Goal: Obtain resource: Download file/media

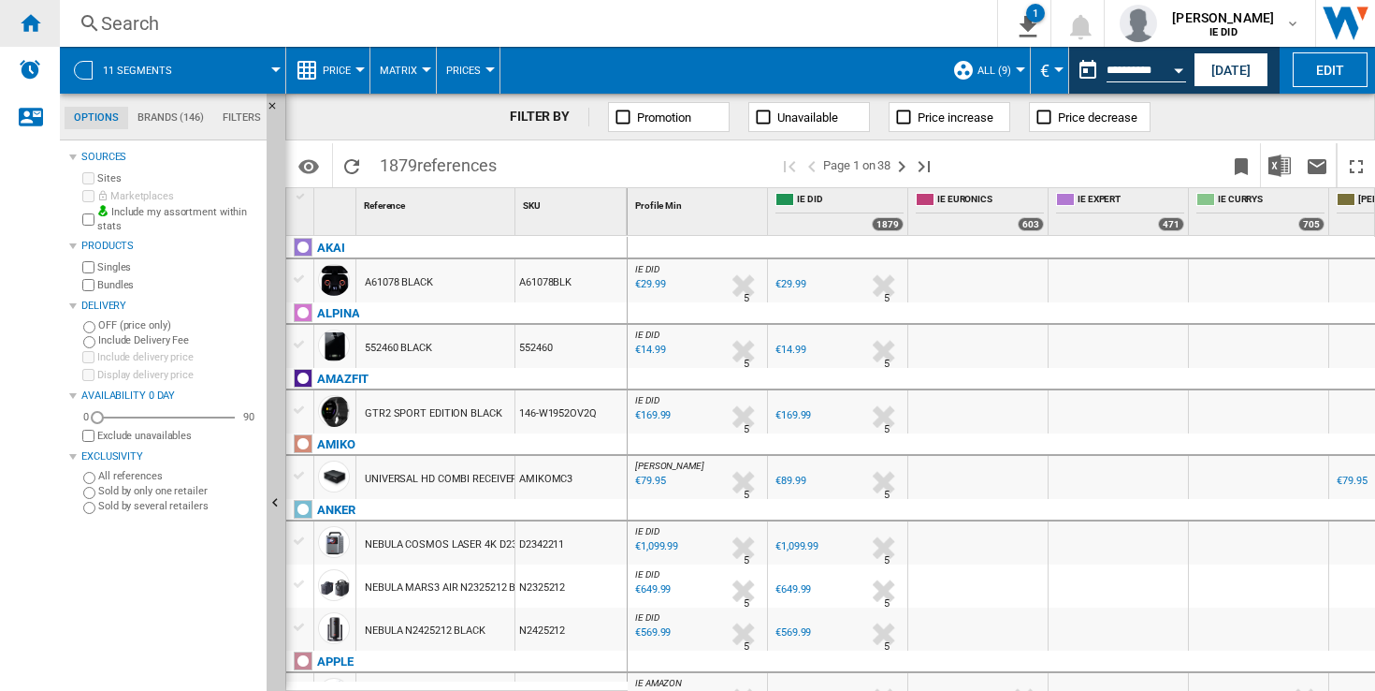
click at [36, 28] on ng-md-icon "Home" at bounding box center [30, 22] width 22 height 22
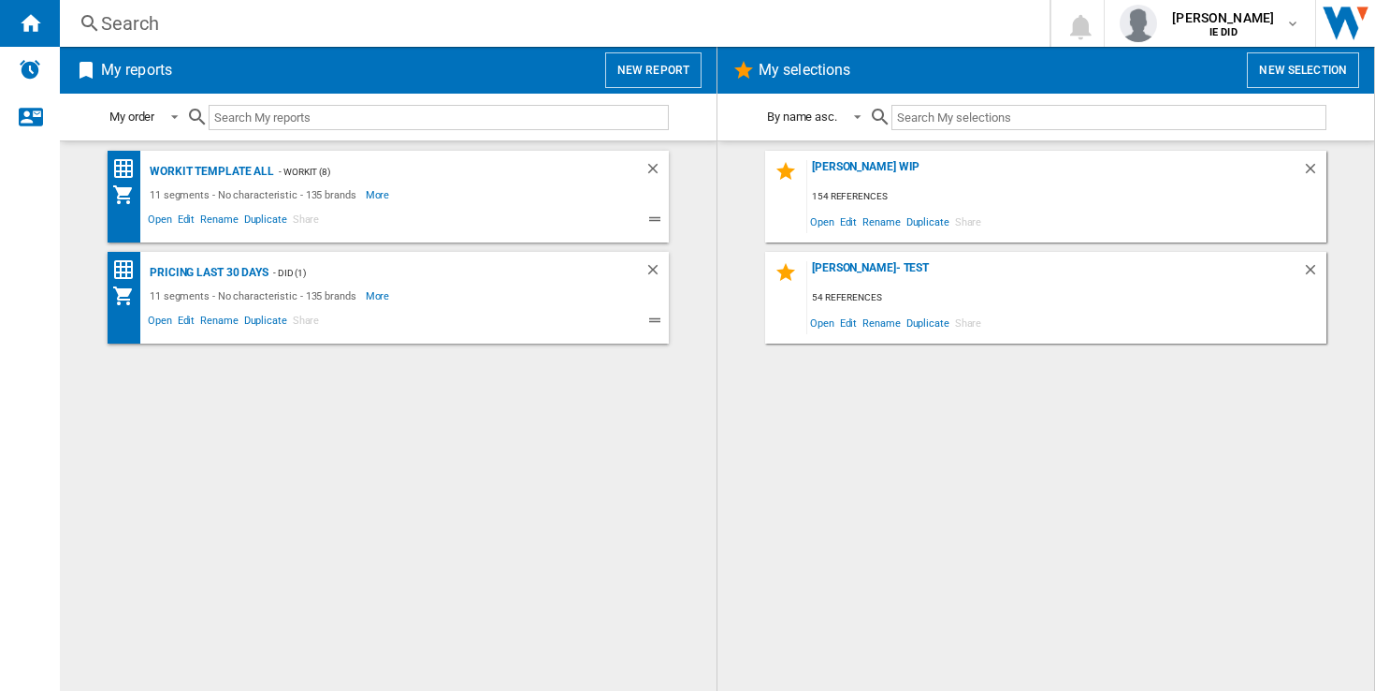
click at [652, 68] on button "New report" at bounding box center [653, 70] width 96 height 36
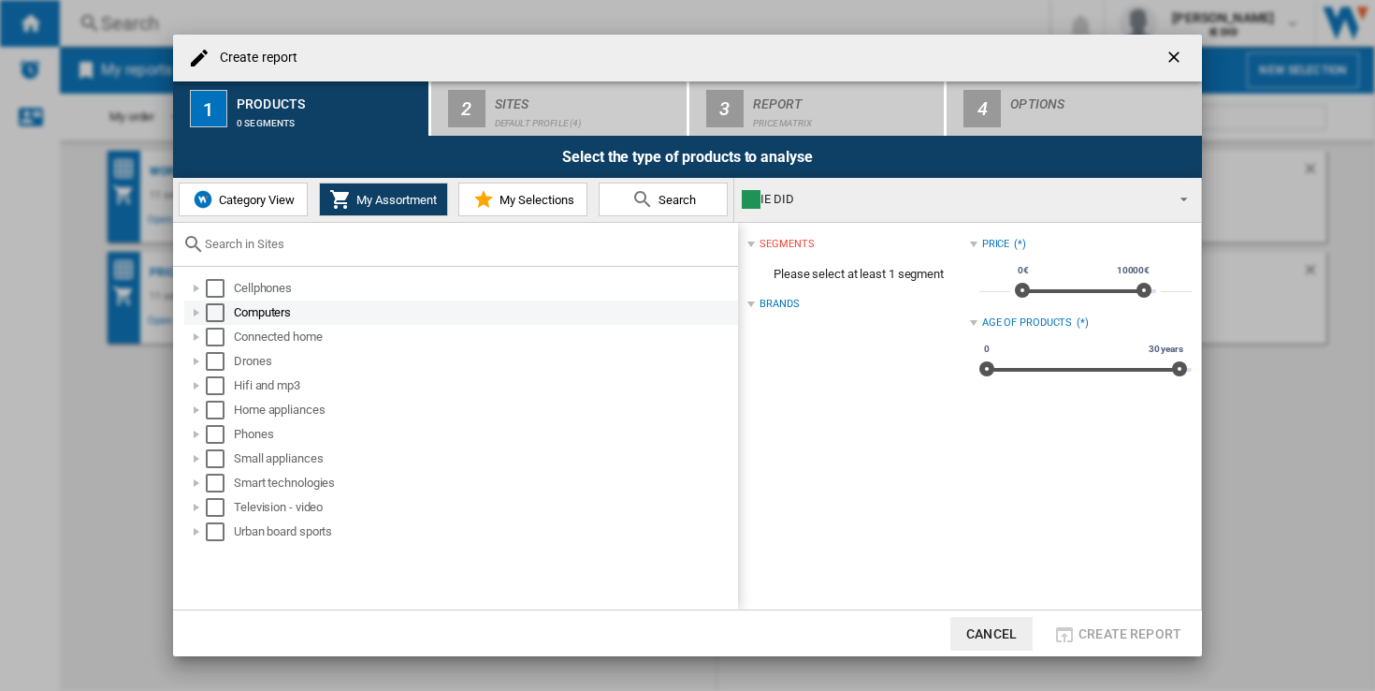
drag, startPoint x: 222, startPoint y: 289, endPoint x: 221, endPoint y: 312, distance: 22.5
click at [222, 289] on div "Select" at bounding box center [215, 288] width 19 height 19
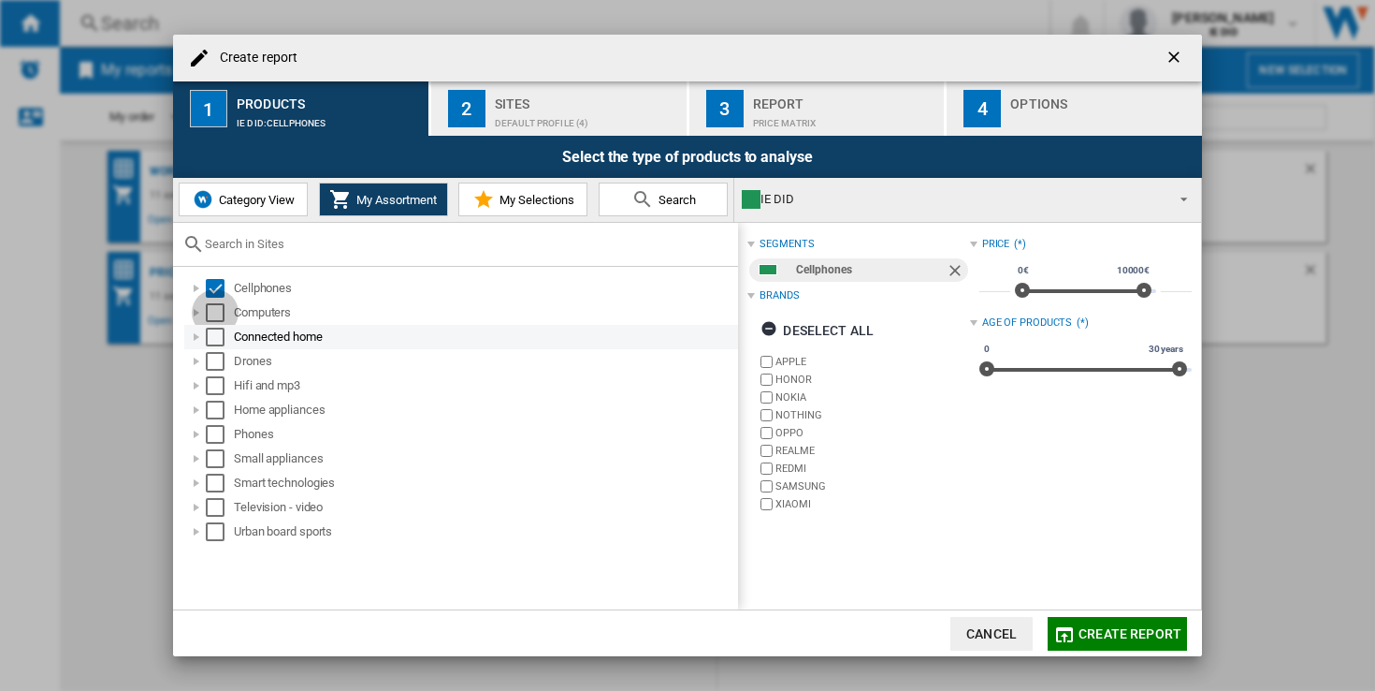
drag, startPoint x: 221, startPoint y: 312, endPoint x: 219, endPoint y: 330, distance: 18.8
click at [221, 312] on div "Select" at bounding box center [215, 312] width 19 height 19
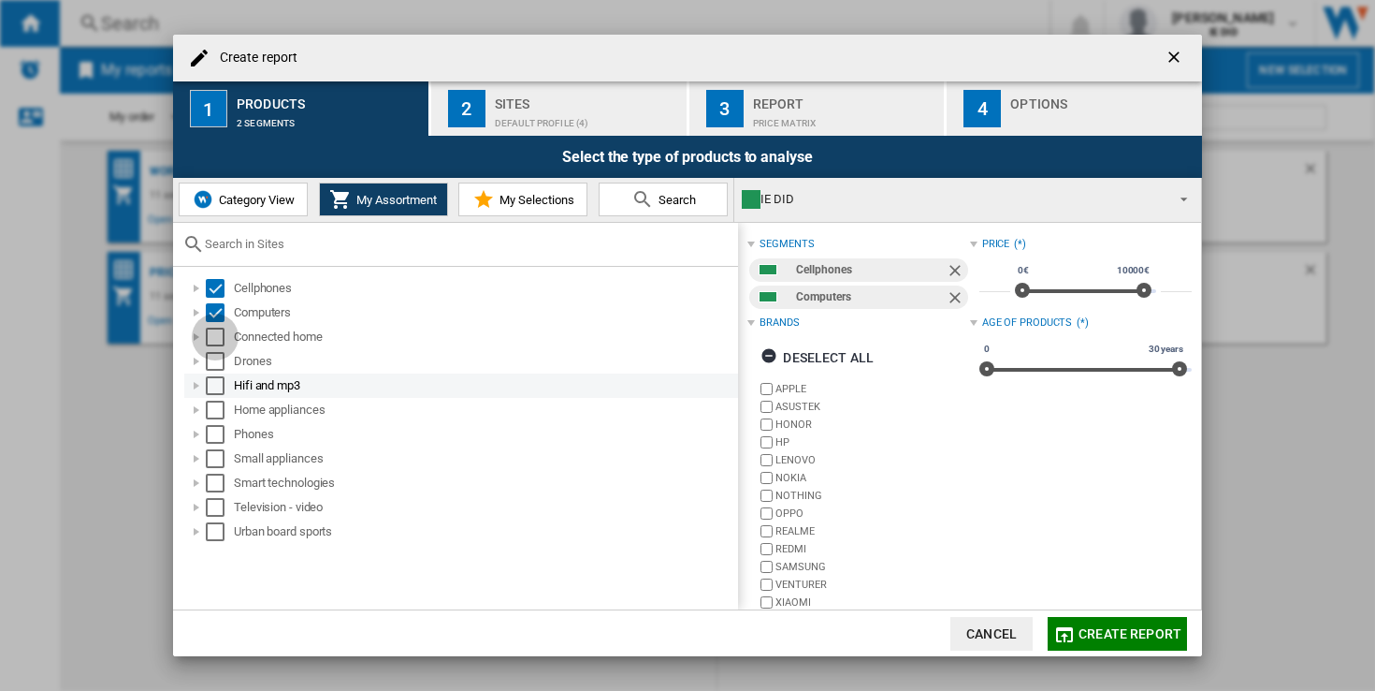
drag, startPoint x: 219, startPoint y: 333, endPoint x: 238, endPoint y: 389, distance: 59.2
click at [219, 333] on div "Select" at bounding box center [215, 336] width 19 height 19
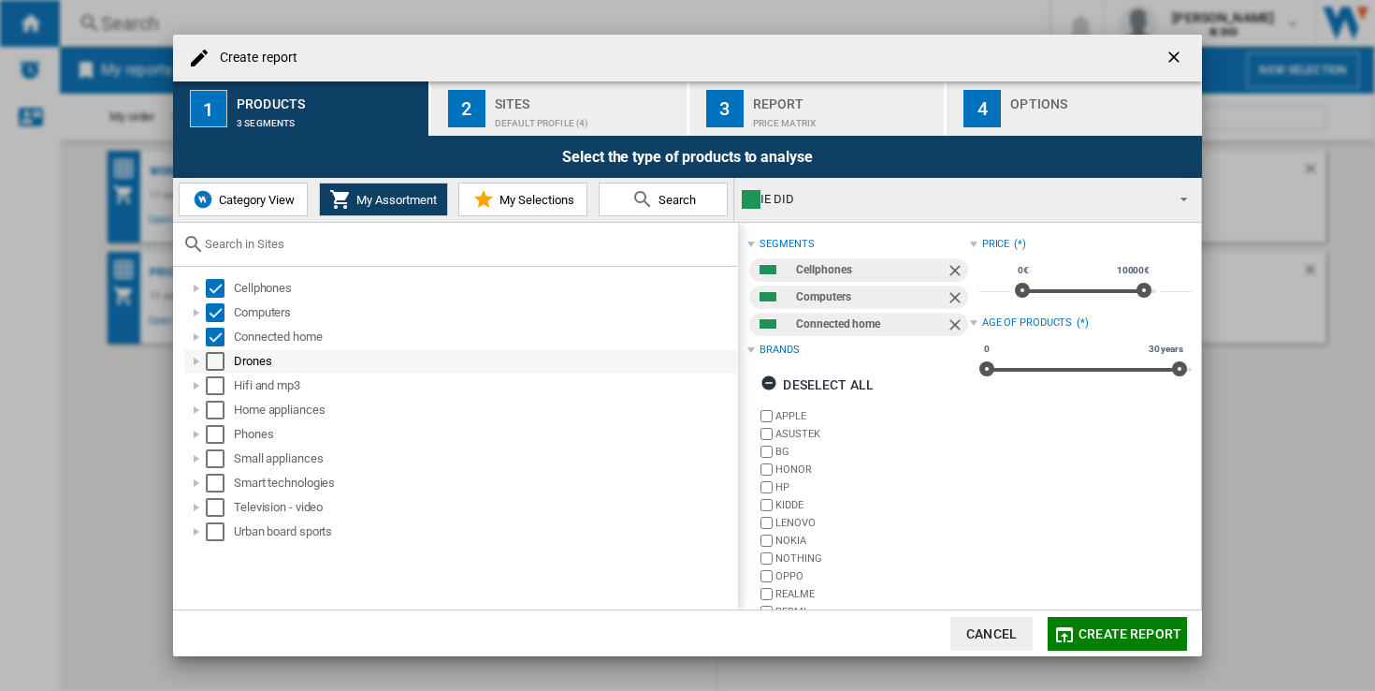
click at [213, 354] on div "Select" at bounding box center [215, 361] width 19 height 19
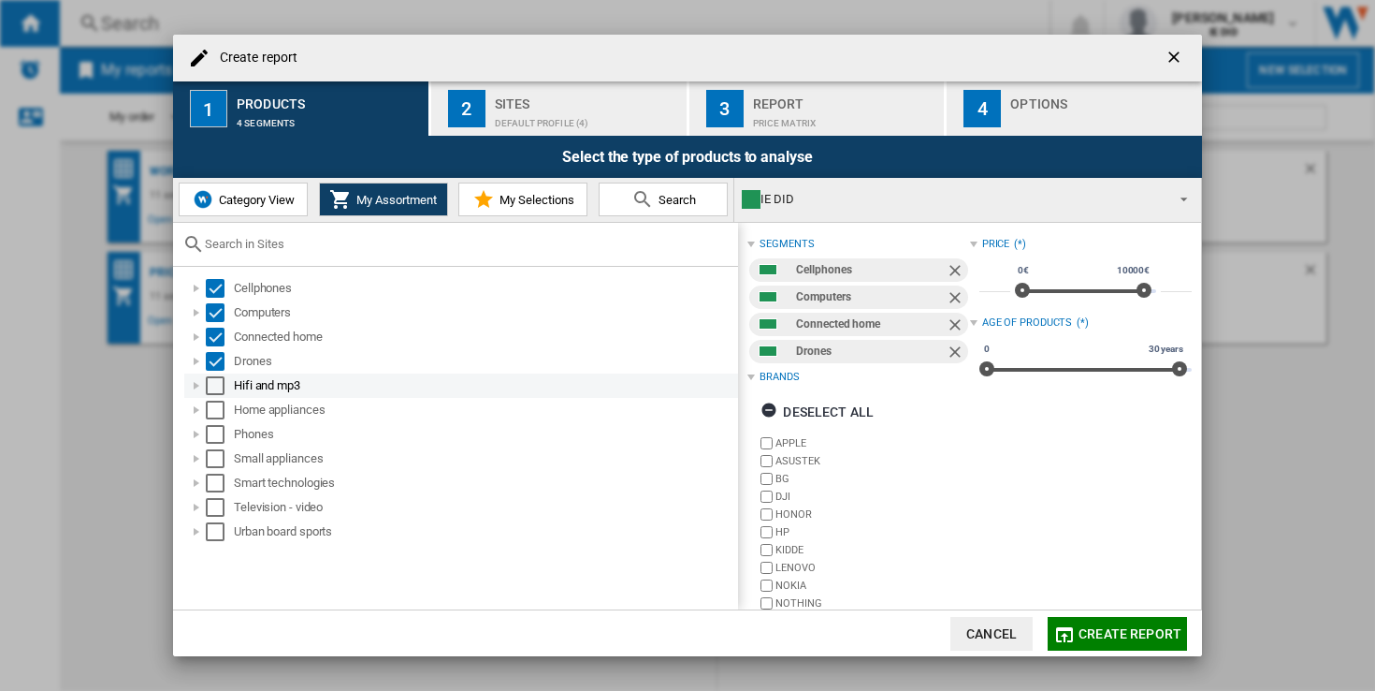
click at [220, 385] on div "Select" at bounding box center [215, 385] width 19 height 19
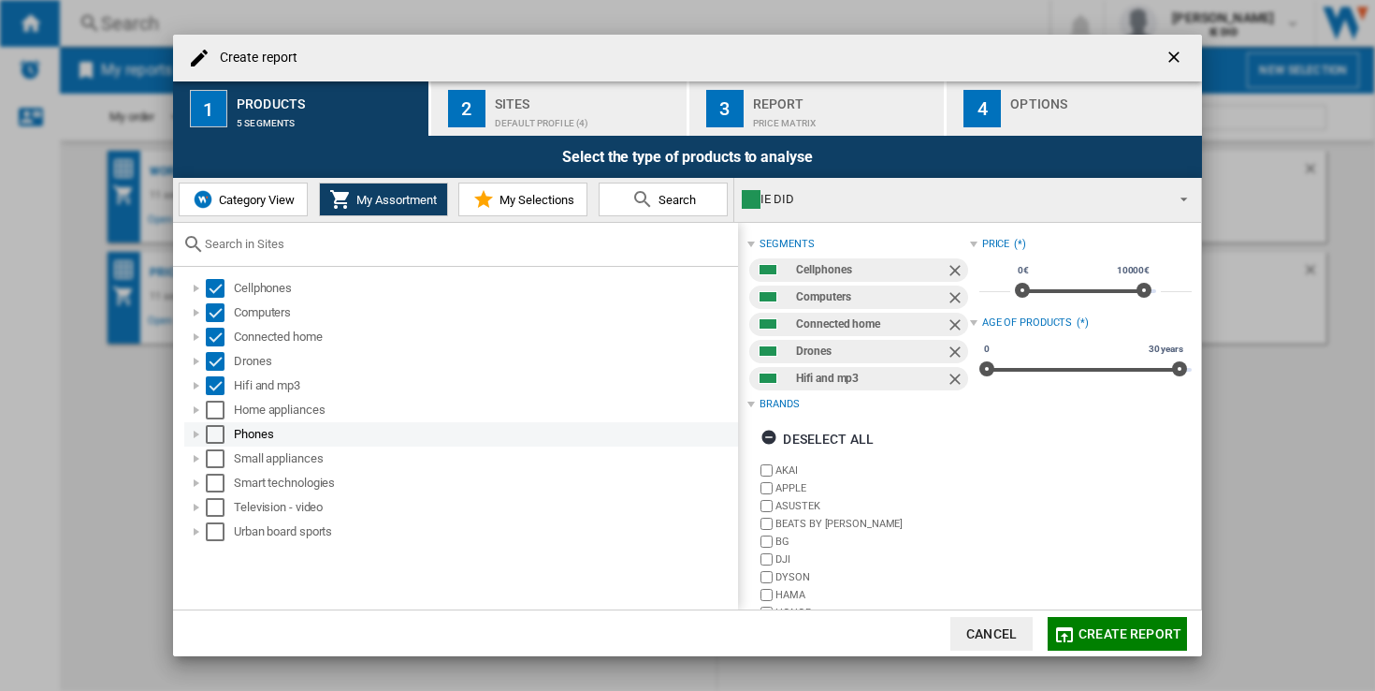
drag, startPoint x: 221, startPoint y: 410, endPoint x: 219, endPoint y: 428, distance: 17.9
click at [221, 410] on div "Select" at bounding box center [215, 409] width 19 height 19
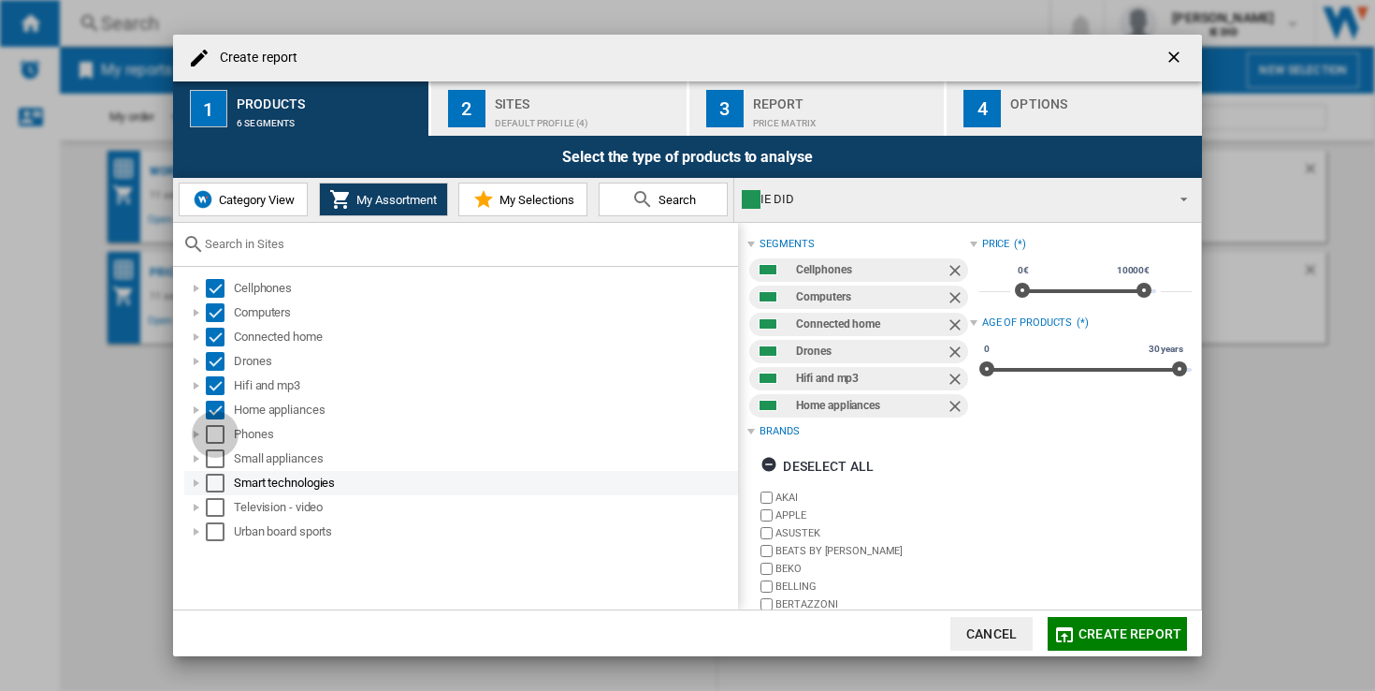
drag, startPoint x: 219, startPoint y: 430, endPoint x: 229, endPoint y: 473, distance: 43.3
click at [219, 431] on div "Select" at bounding box center [215, 434] width 19 height 19
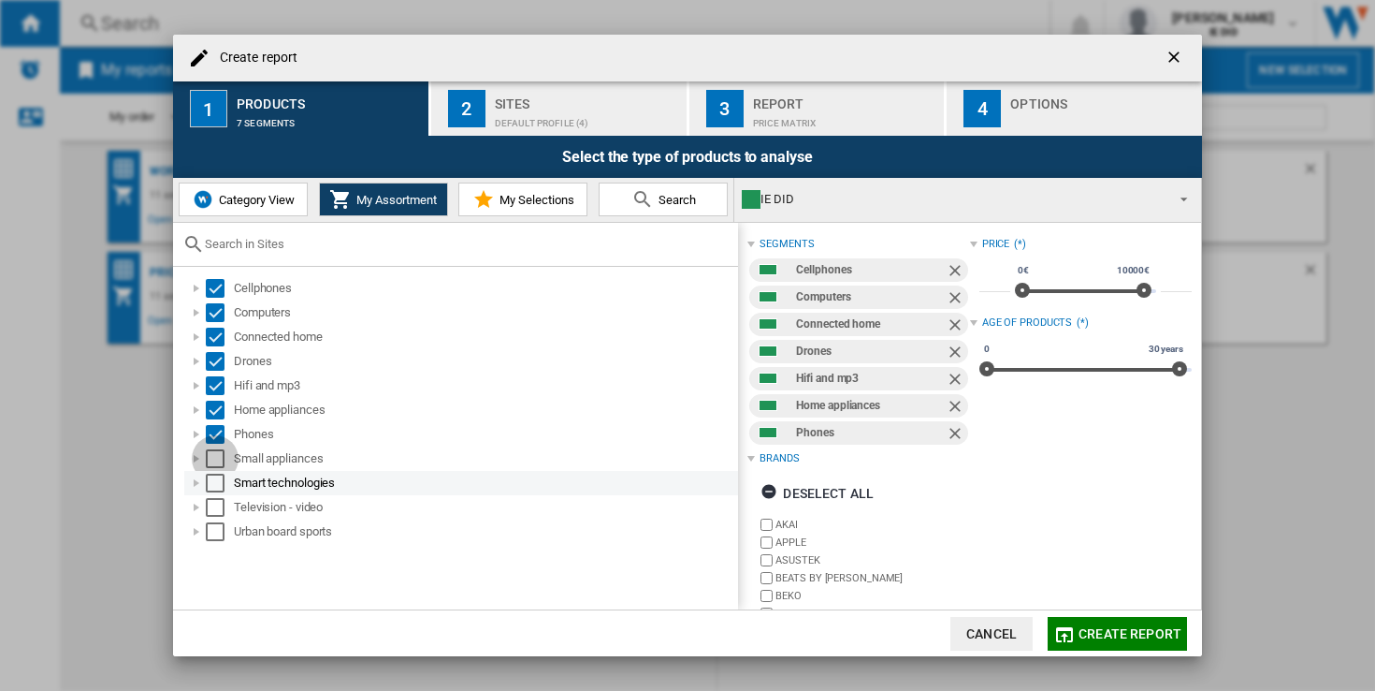
drag, startPoint x: 217, startPoint y: 455, endPoint x: 216, endPoint y: 484, distance: 29.0
click at [216, 458] on div "Select" at bounding box center [215, 458] width 19 height 19
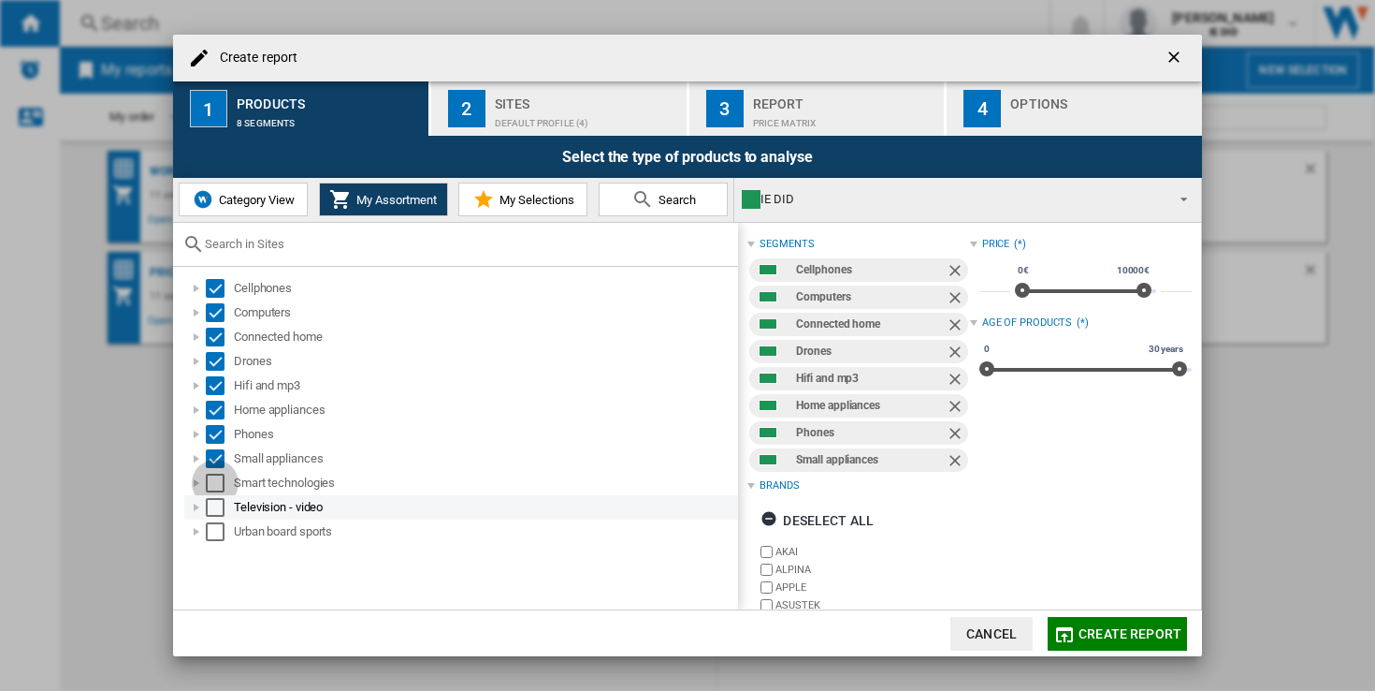
drag, startPoint x: 216, startPoint y: 484, endPoint x: 217, endPoint y: 516, distance: 31.8
click at [216, 486] on div "Select" at bounding box center [215, 482] width 19 height 19
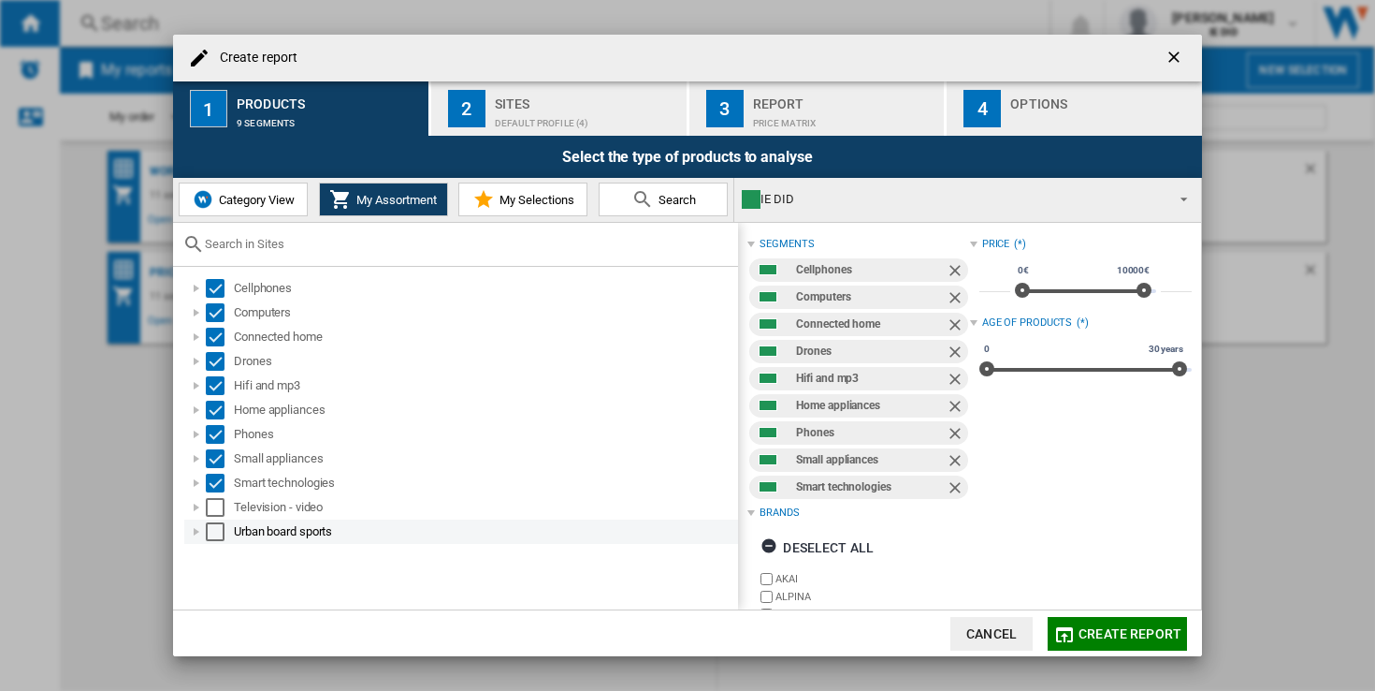
drag, startPoint x: 216, startPoint y: 510, endPoint x: 216, endPoint y: 524, distance: 14.0
click at [216, 512] on div "Select" at bounding box center [215, 507] width 19 height 19
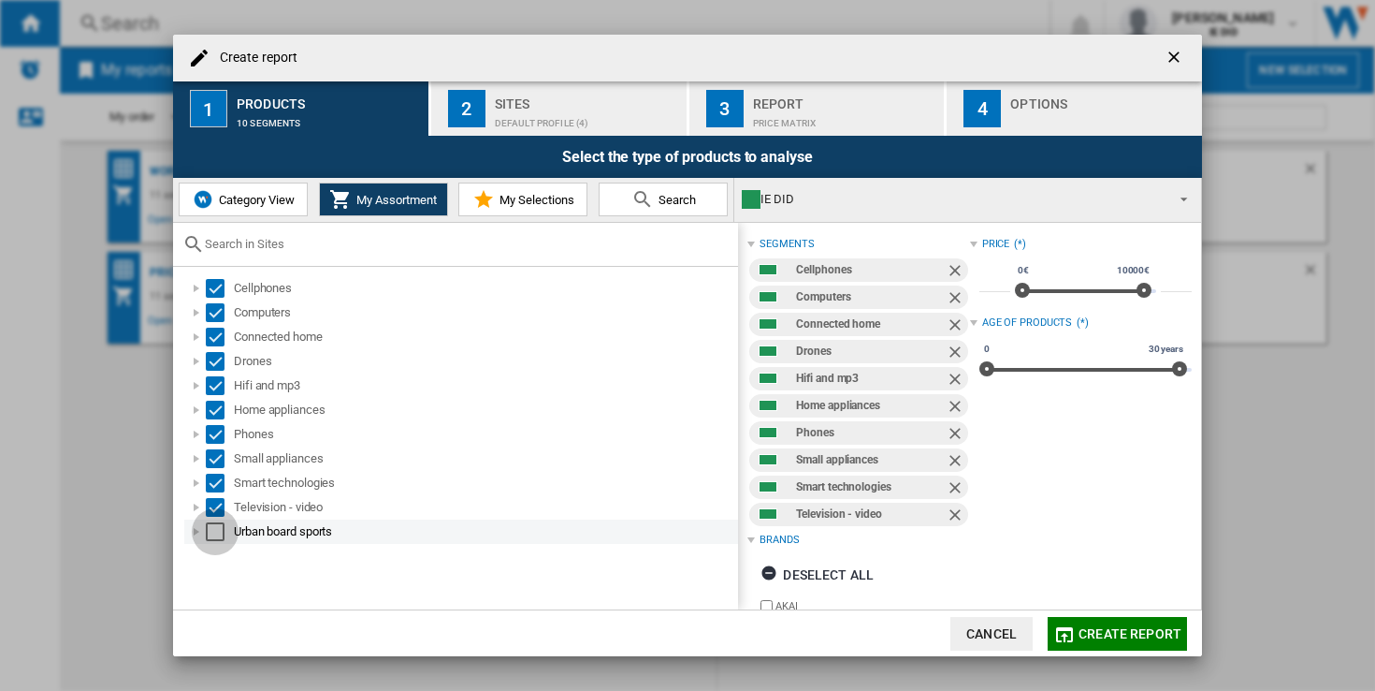
drag, startPoint x: 217, startPoint y: 536, endPoint x: 225, endPoint y: 531, distance: 10.1
click at [216, 536] on div "Select" at bounding box center [215, 531] width 19 height 19
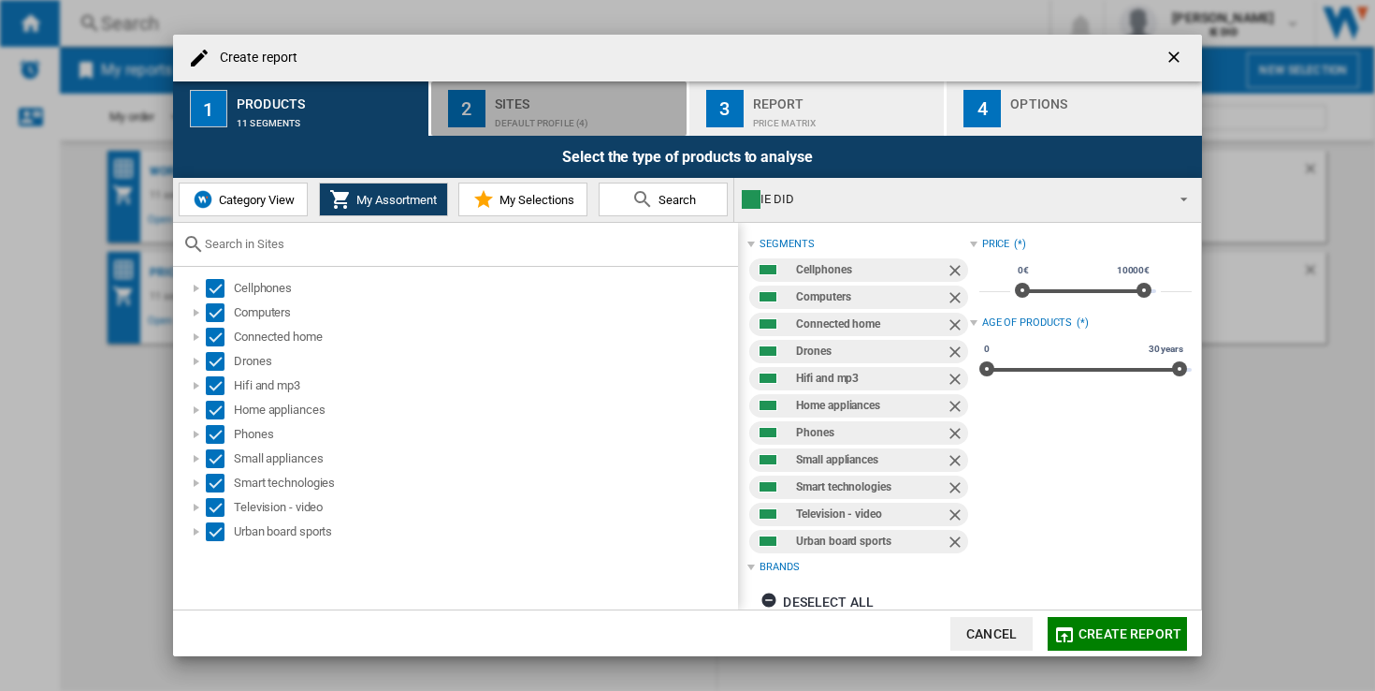
click at [584, 88] on button "2 Sites Default profile (4)" at bounding box center [559, 108] width 257 height 54
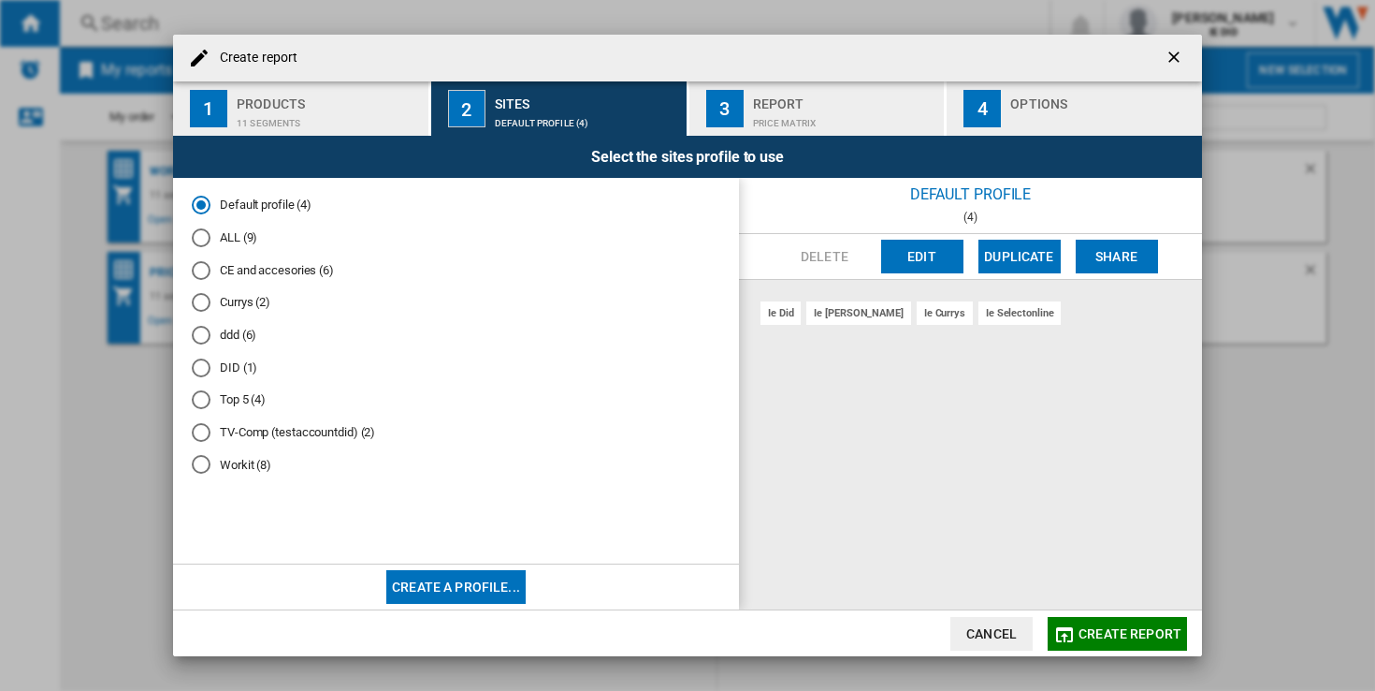
click at [202, 238] on div "ALL (9)" at bounding box center [201, 237] width 19 height 19
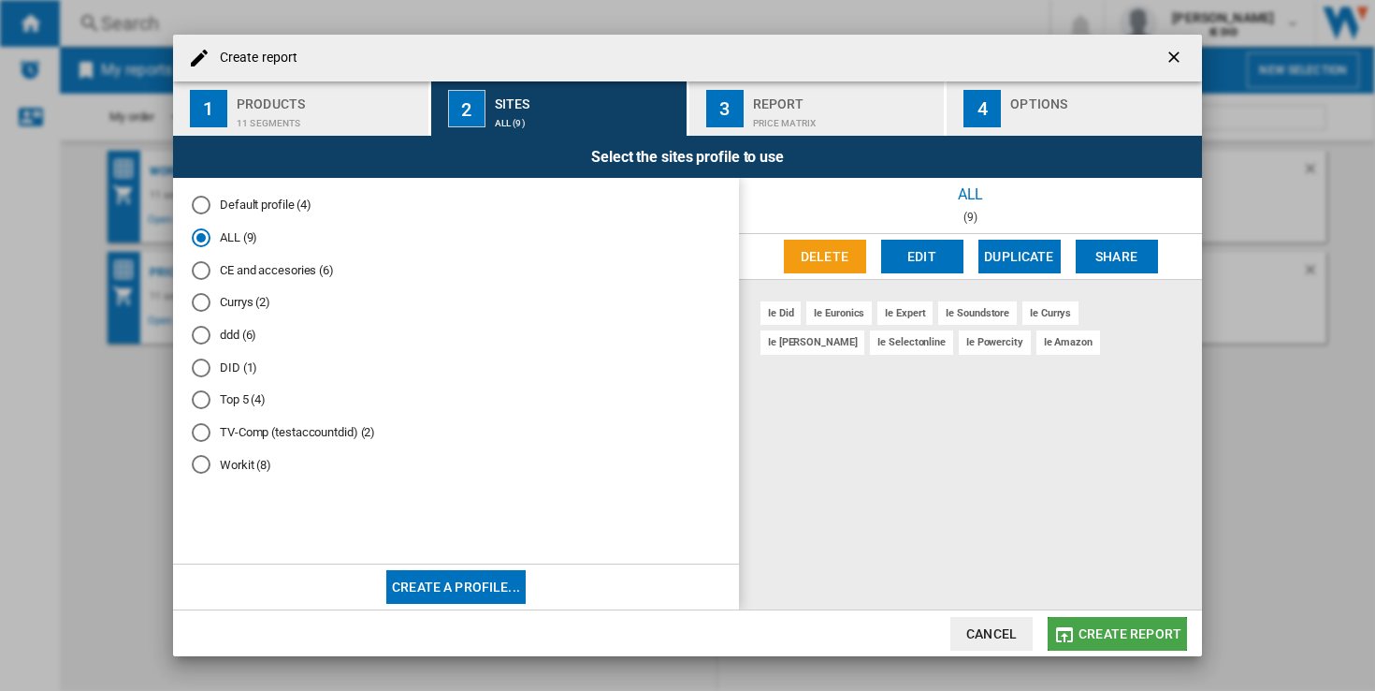
click at [1147, 633] on span "Create report" at bounding box center [1130, 633] width 103 height 15
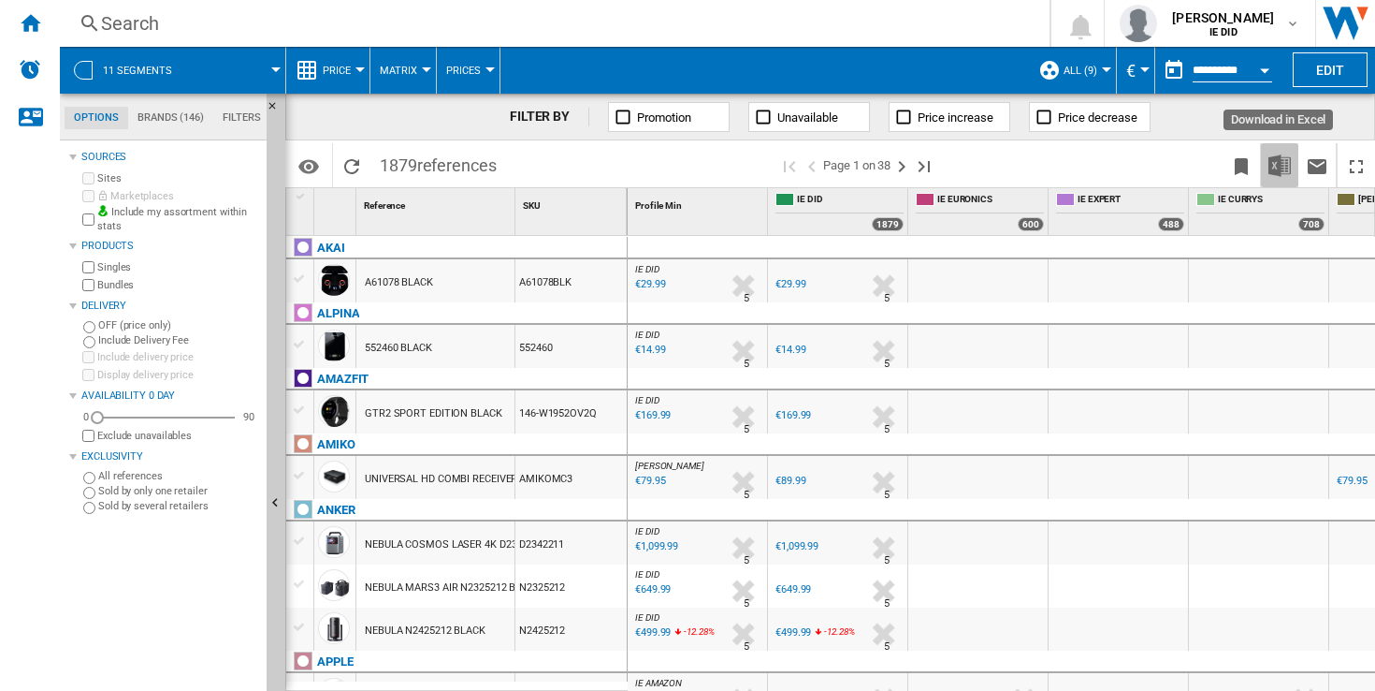
click at [1290, 167] on img "Download in Excel" at bounding box center [1280, 165] width 22 height 22
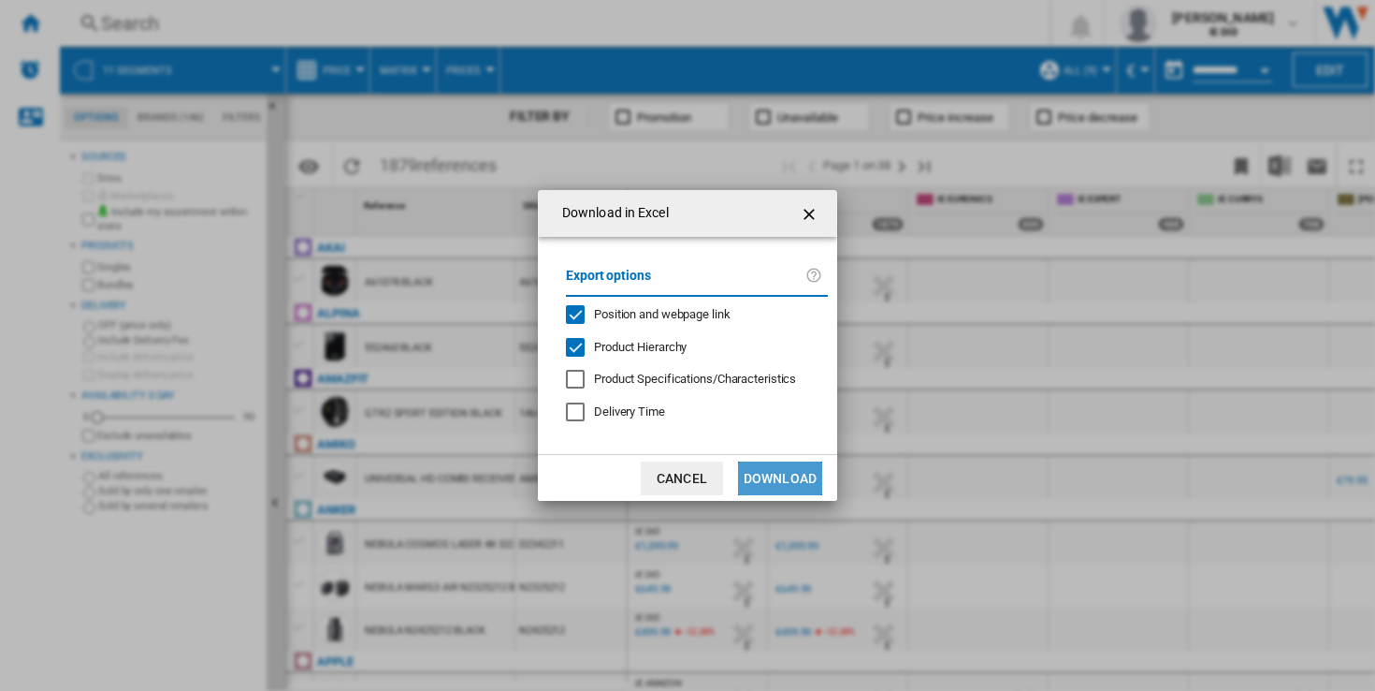
click at [799, 482] on button "Download" at bounding box center [780, 478] width 84 height 34
